Goal: Information Seeking & Learning: Learn about a topic

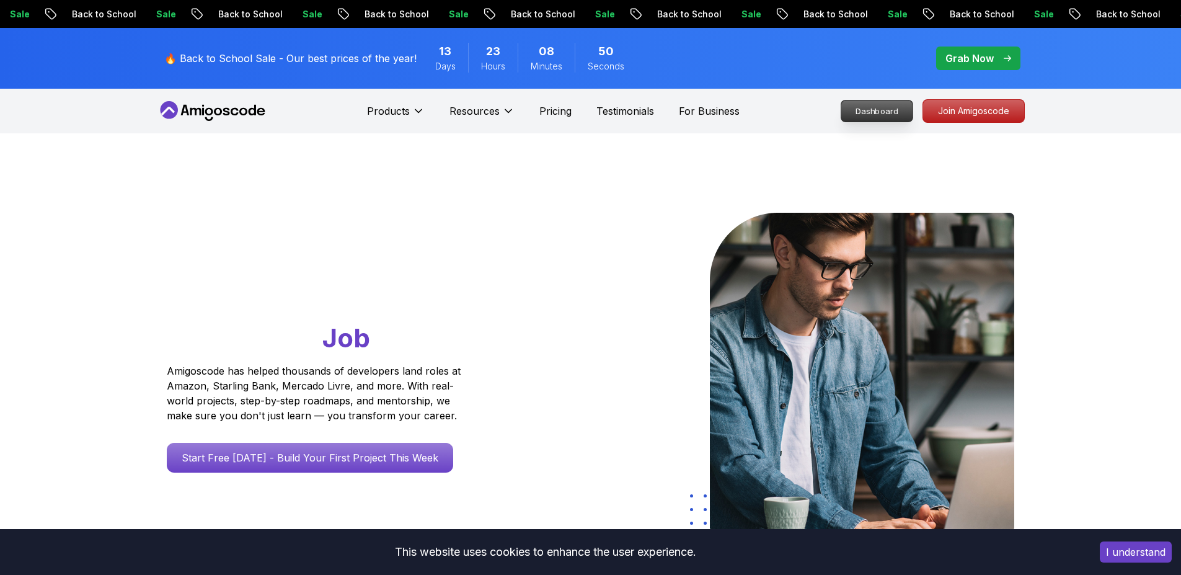
click at [881, 104] on p "Dashboard" at bounding box center [876, 110] width 71 height 21
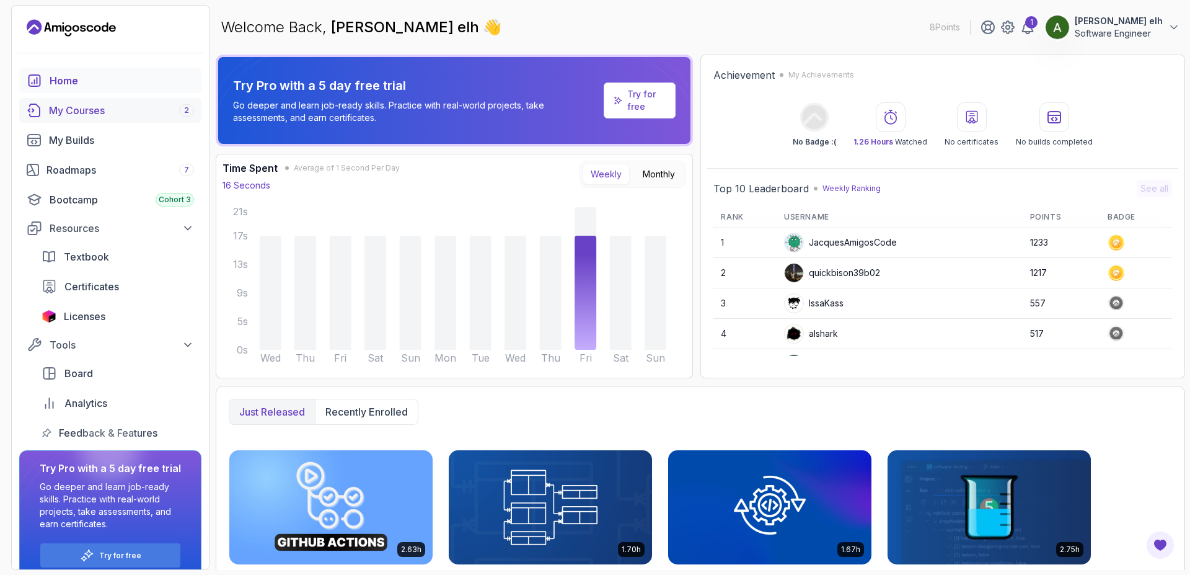
click at [78, 118] on link "My Courses 2" at bounding box center [110, 110] width 182 height 25
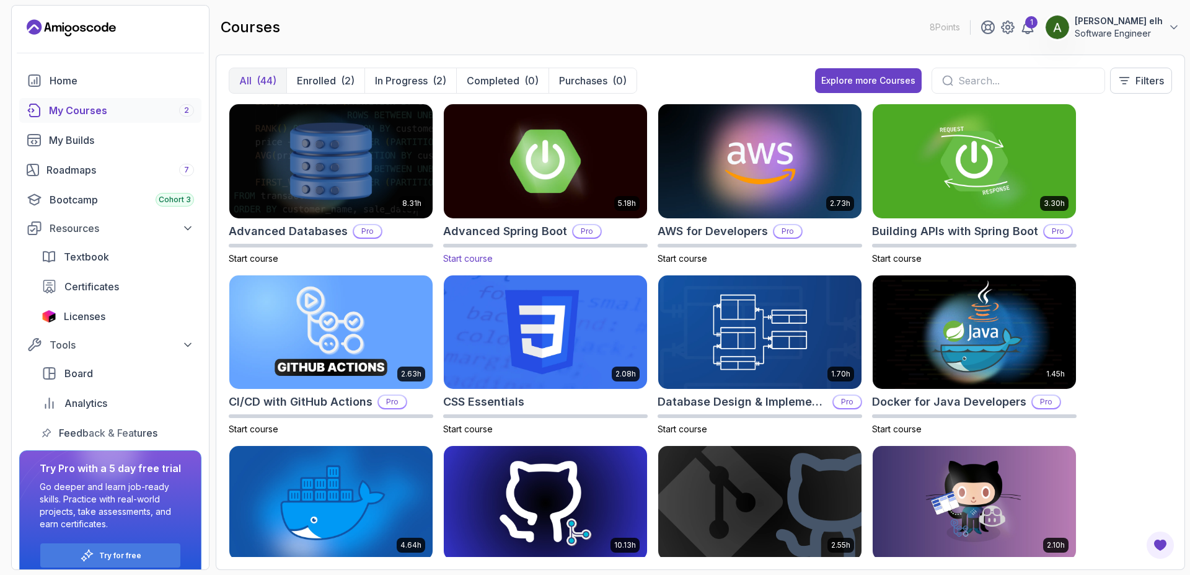
click at [495, 191] on img at bounding box center [545, 161] width 213 height 120
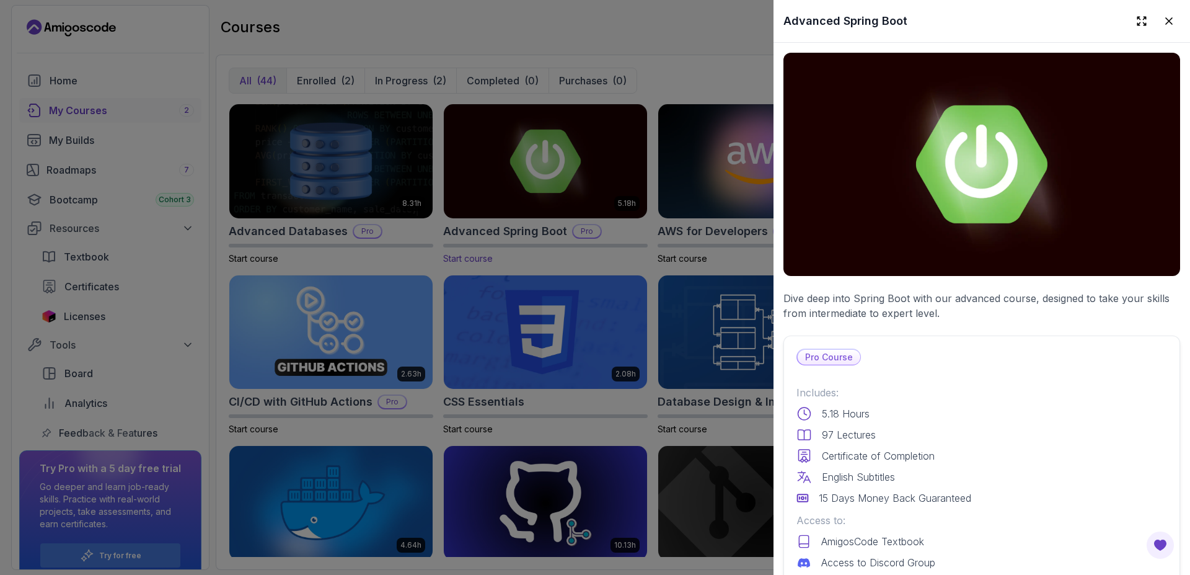
click at [495, 191] on div at bounding box center [595, 287] width 1190 height 575
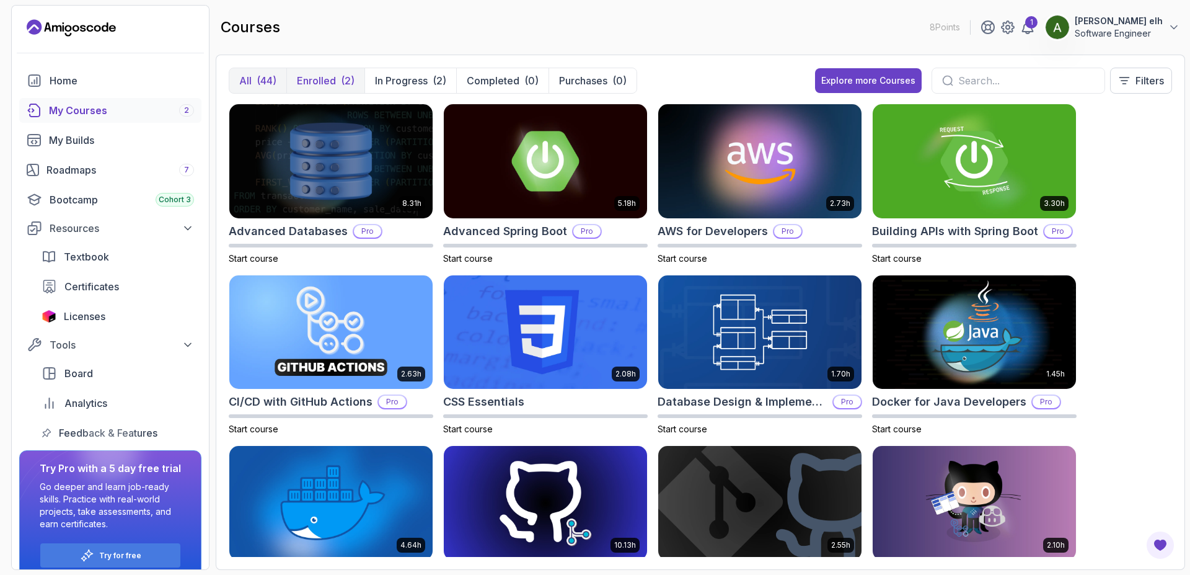
click at [319, 87] on p "Enrolled" at bounding box center [316, 80] width 39 height 15
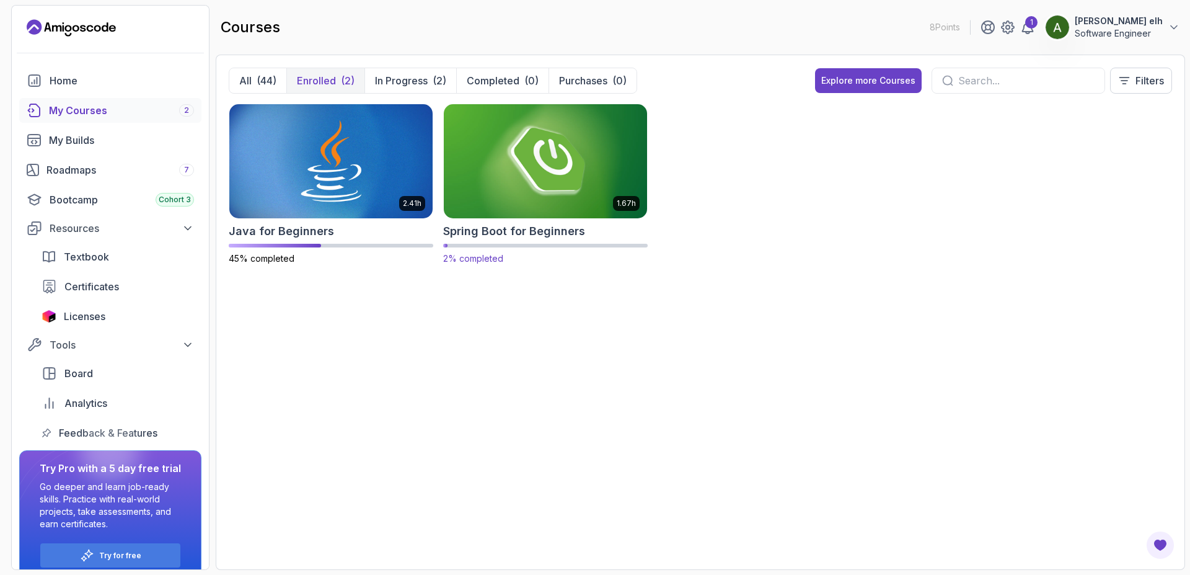
click at [575, 187] on img at bounding box center [545, 161] width 213 height 120
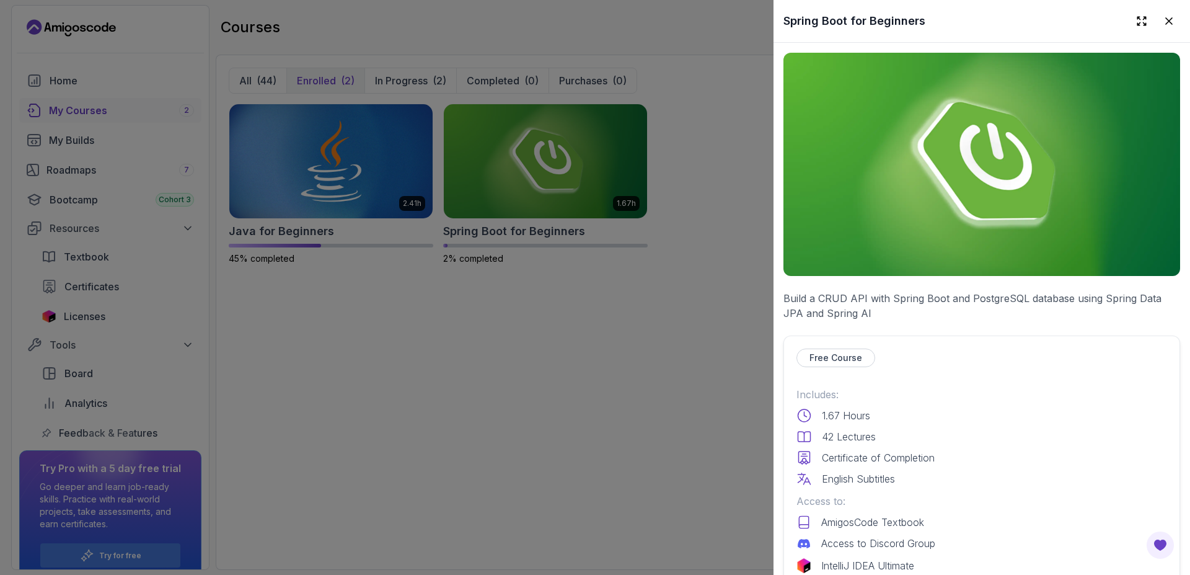
scroll to position [335, 0]
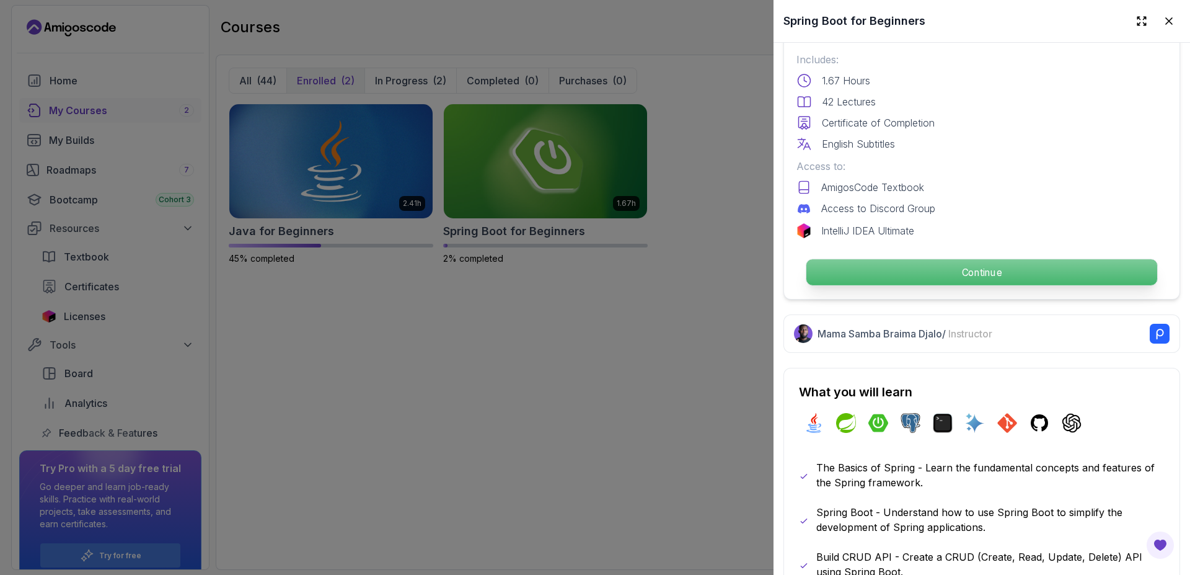
click at [975, 260] on p "Continue" at bounding box center [982, 272] width 351 height 26
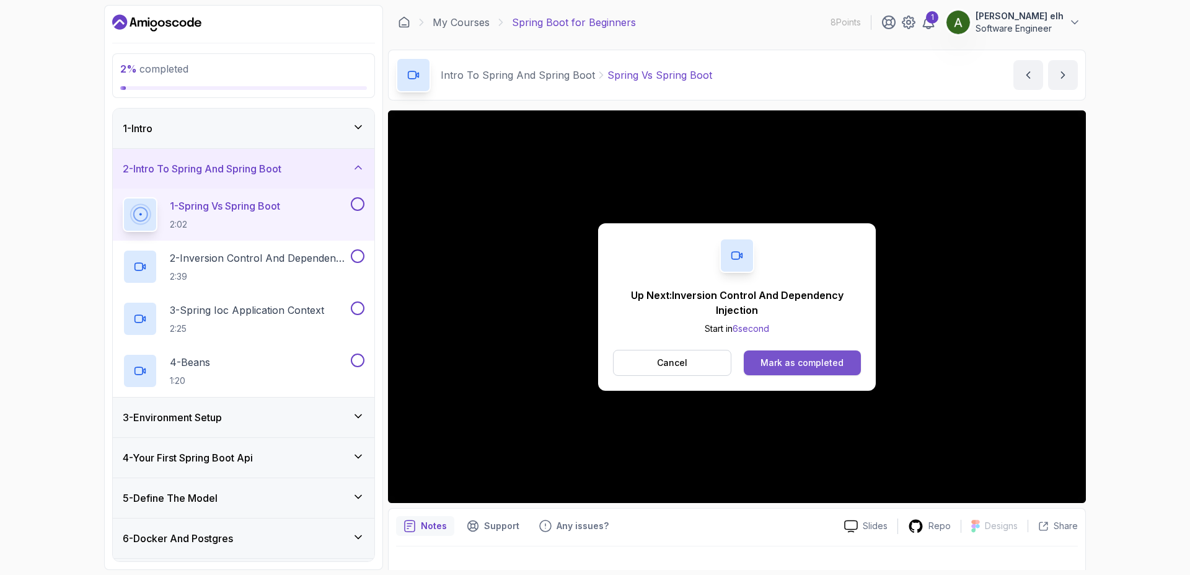
click at [830, 368] on div "Mark as completed" at bounding box center [802, 363] width 83 height 12
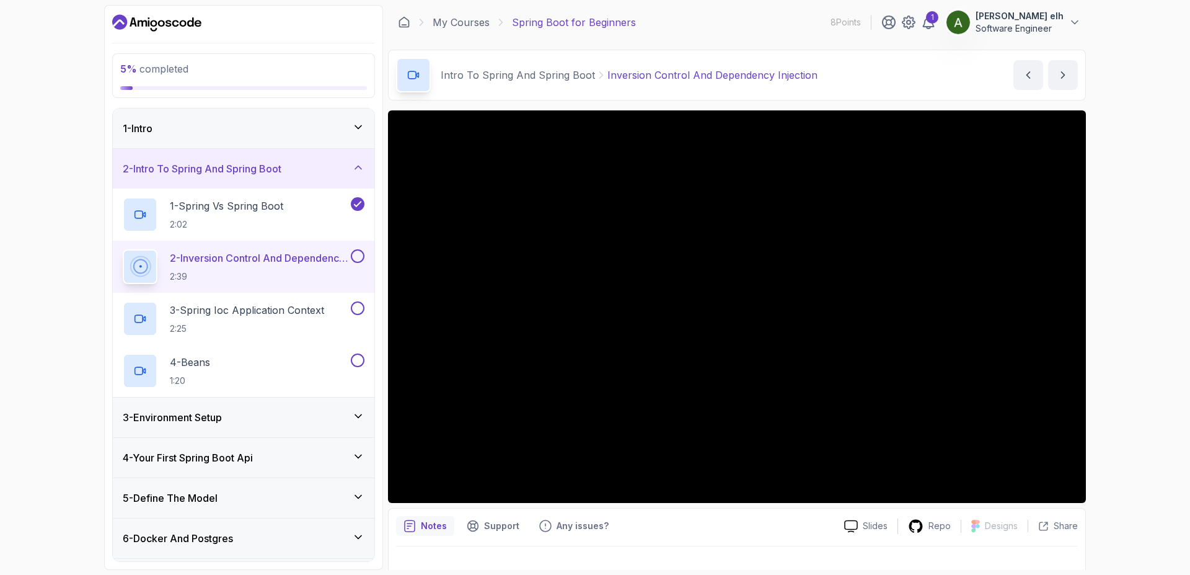
click at [326, 417] on div "3 - Environment Setup" at bounding box center [244, 417] width 242 height 15
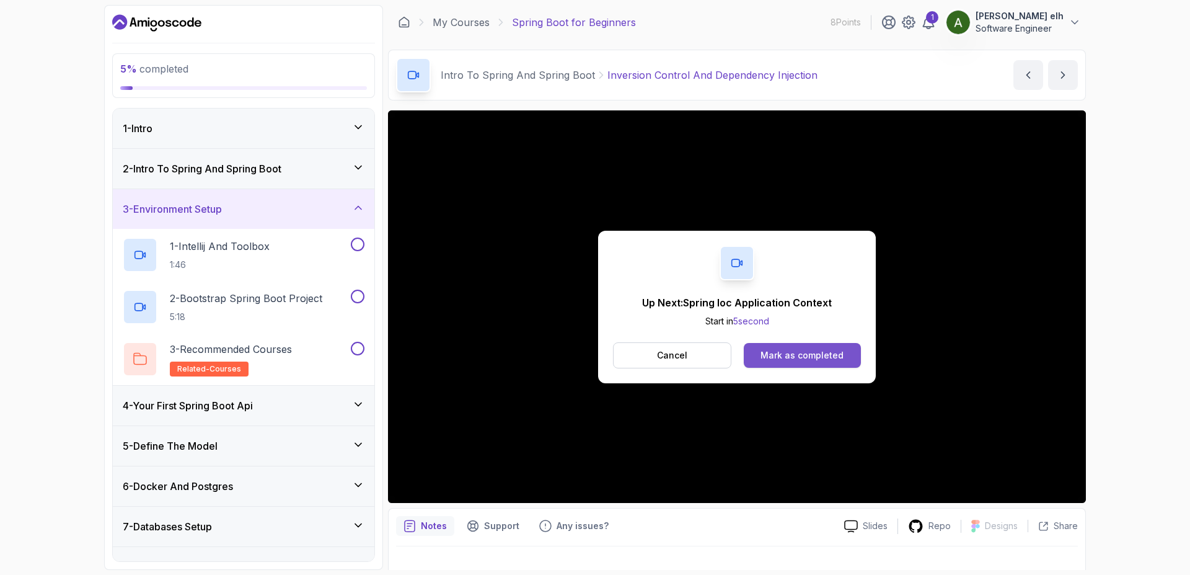
click at [846, 348] on button "Mark as completed" at bounding box center [802, 355] width 117 height 25
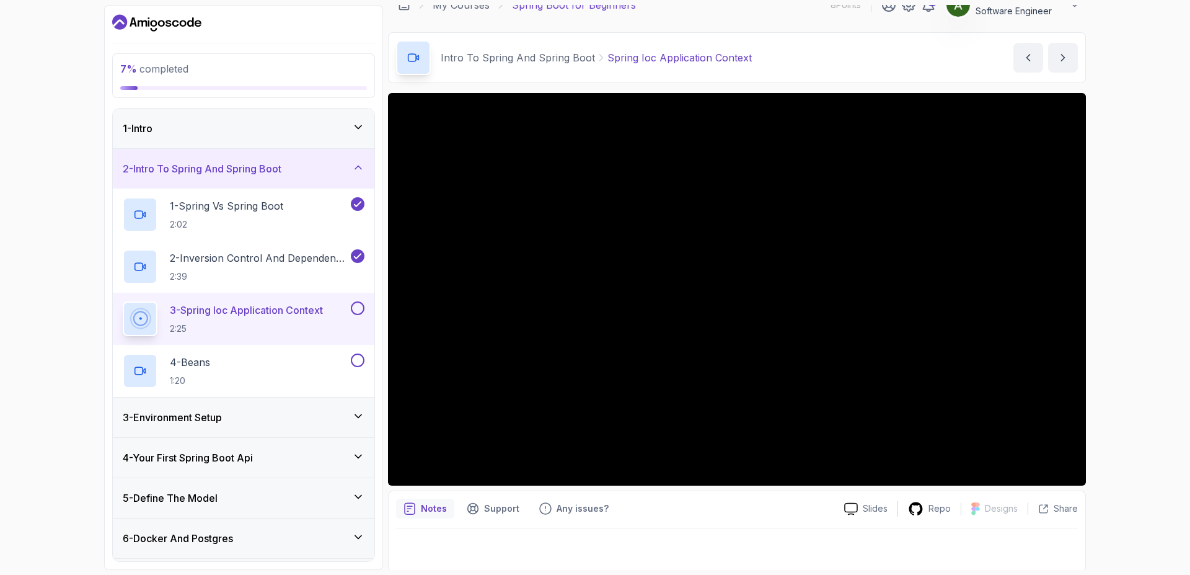
scroll to position [19, 0]
